Goal: Transaction & Acquisition: Purchase product/service

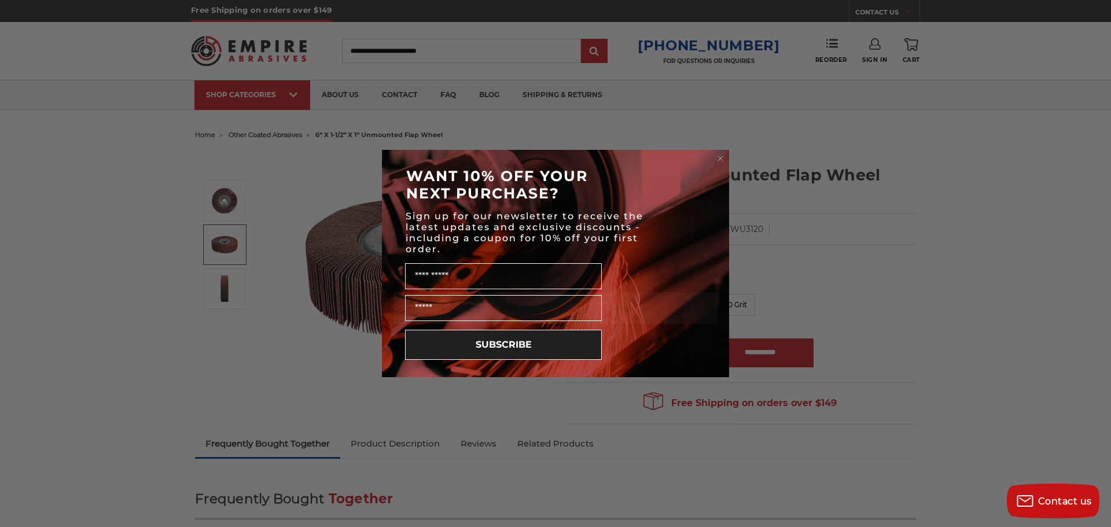
click at [722, 157] on icon "Close dialog" at bounding box center [720, 158] width 5 height 5
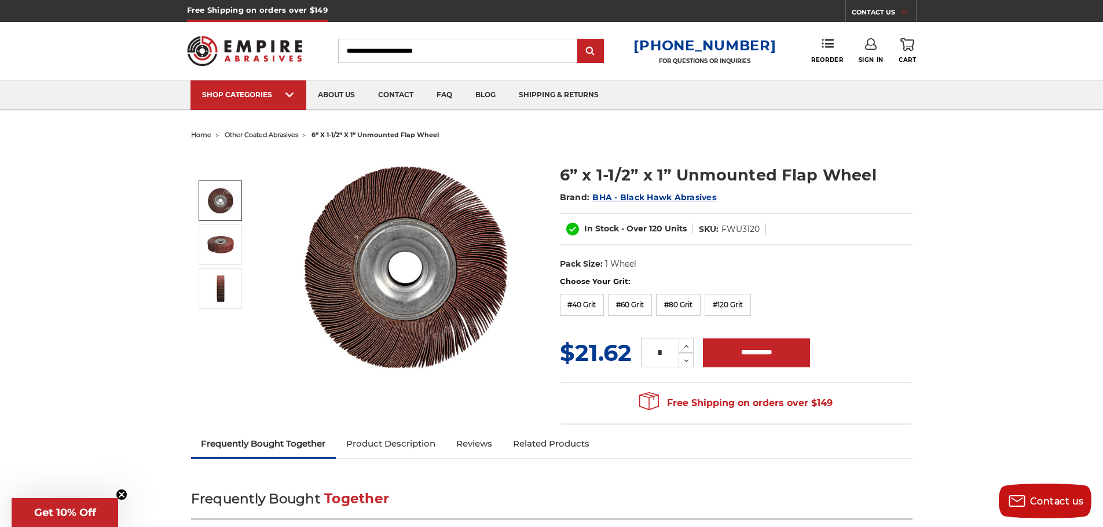
click at [437, 50] on input "Search" at bounding box center [457, 51] width 239 height 24
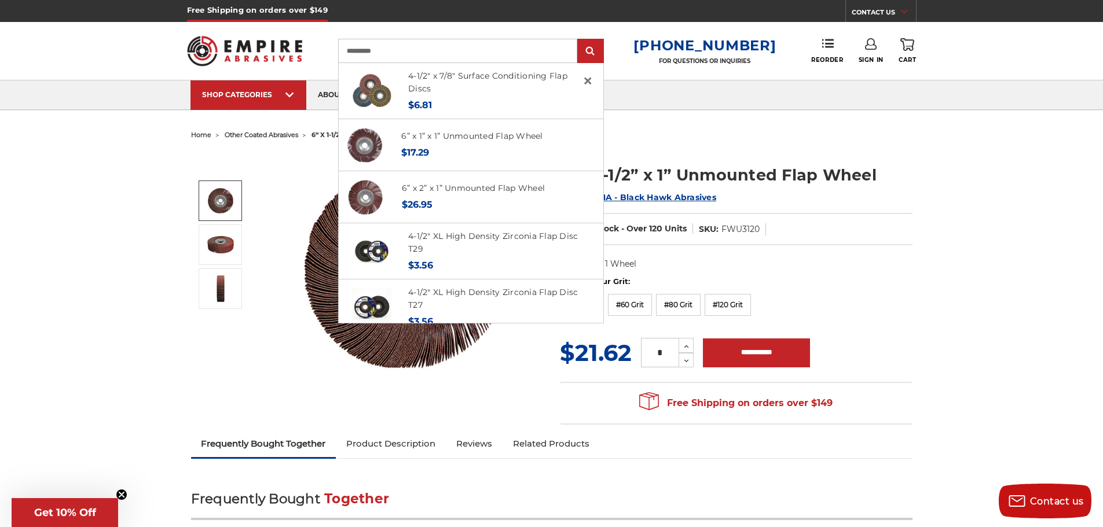
type input "**********"
click at [579, 40] on input "submit" at bounding box center [590, 51] width 23 height 23
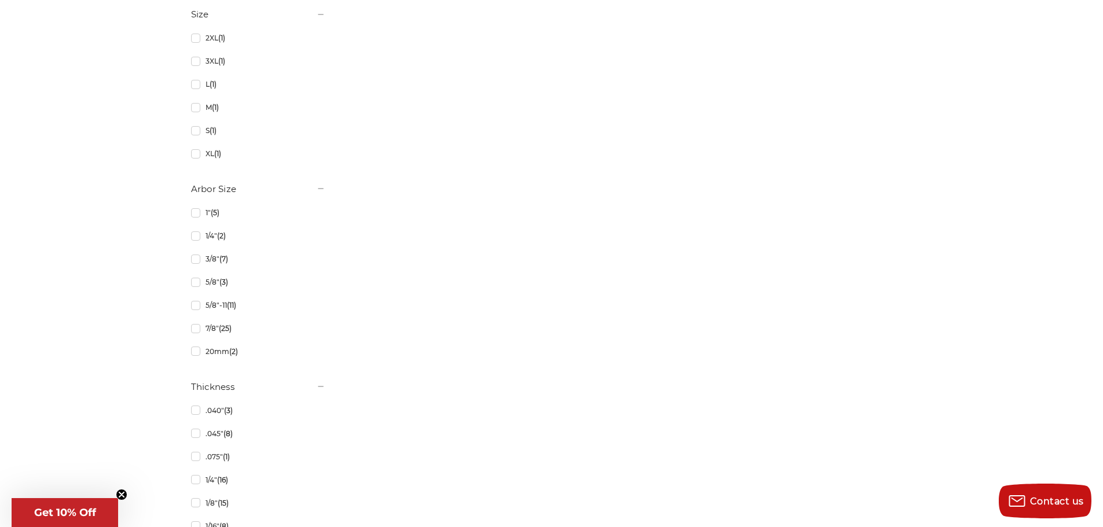
scroll to position [1288, 0]
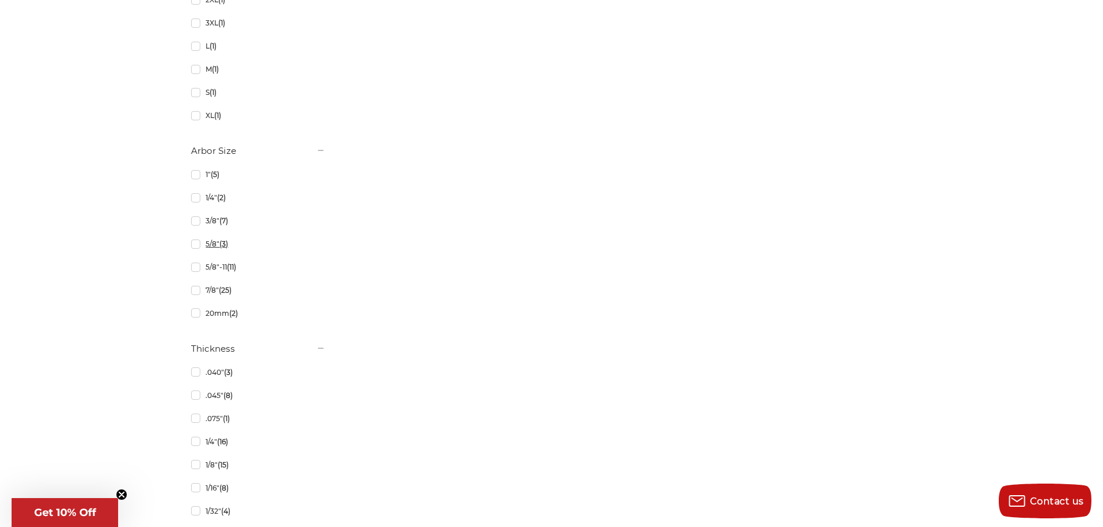
click at [197, 244] on link "5/8" (3)" at bounding box center [258, 244] width 134 height 20
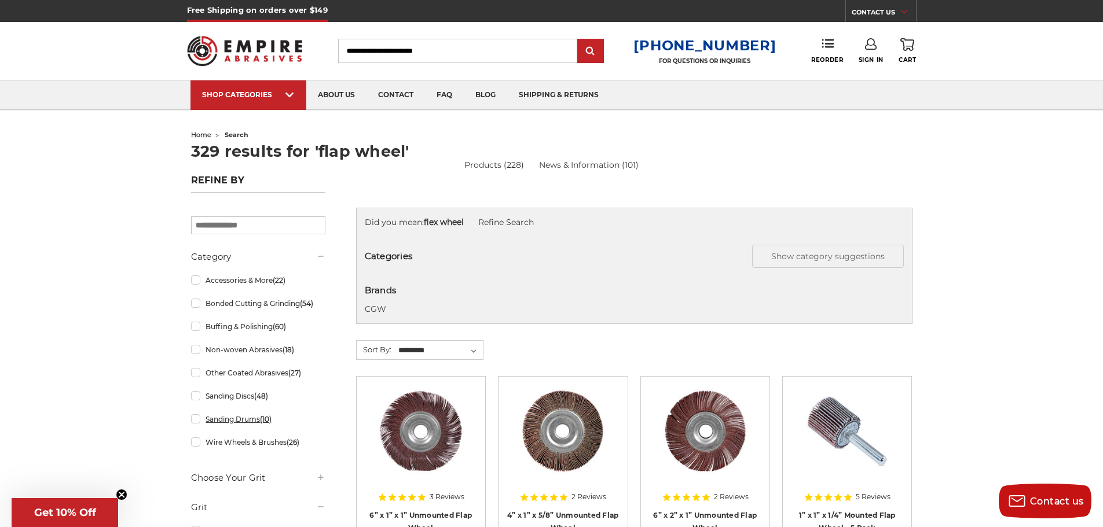
click at [196, 421] on link "Sanding Drums (10)" at bounding box center [258, 419] width 134 height 20
click at [197, 374] on link "Other Coated Abrasives (27)" at bounding box center [258, 373] width 134 height 20
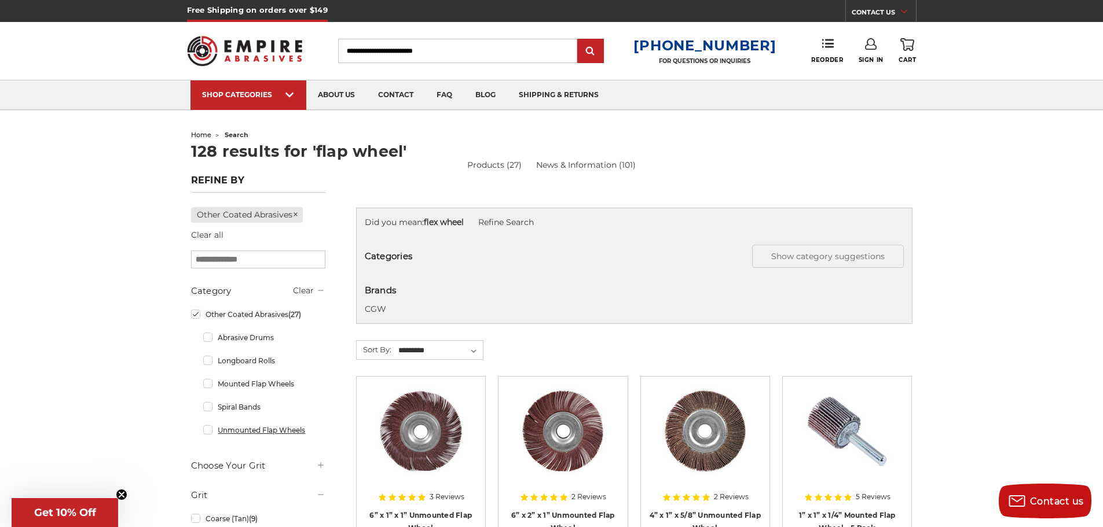
click at [208, 432] on link "Unmounted Flap Wheels" at bounding box center [264, 430] width 122 height 20
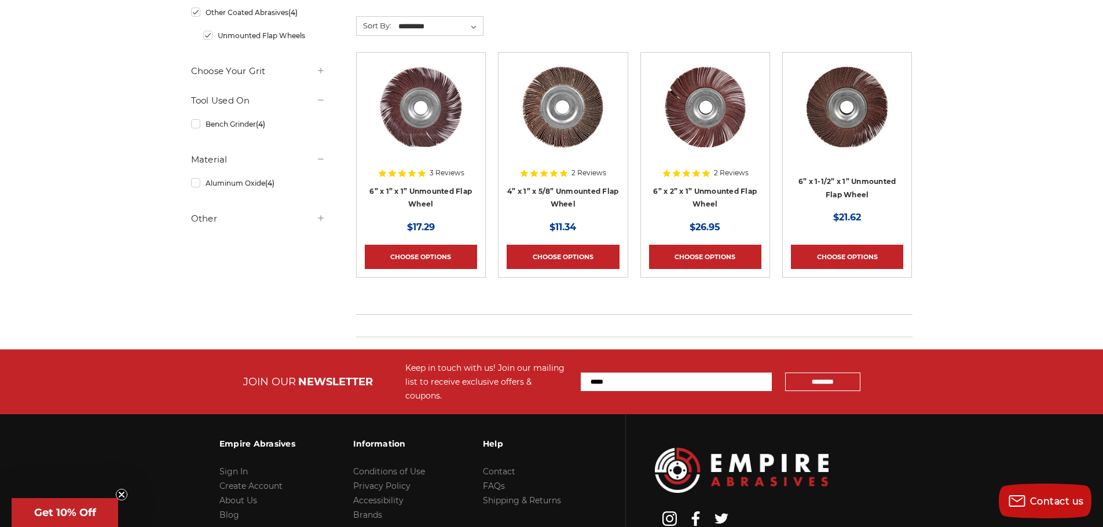
scroll to position [355, 0]
